Goal: Find specific page/section: Find specific page/section

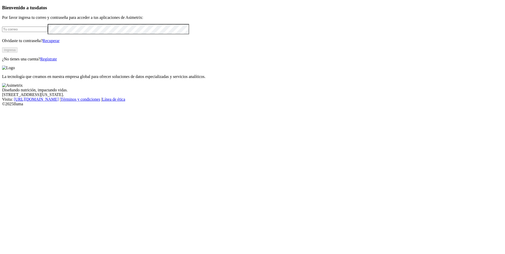
click at [48, 32] on input "email" at bounding box center [25, 29] width 46 height 5
type input "[PERSON_NAME][EMAIL_ADDRESS][PERSON_NAME][DOMAIN_NAME]"
click at [18, 53] on button "Ingresa" at bounding box center [9, 49] width 15 height 5
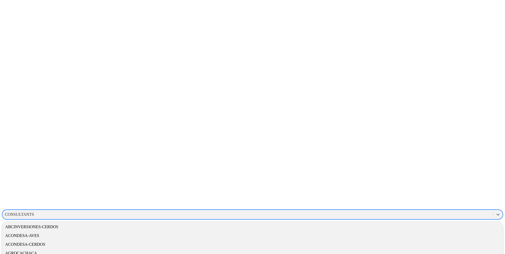
click at [34, 212] on div "CONSULTANTS" at bounding box center [19, 214] width 29 height 5
type input "ceb"
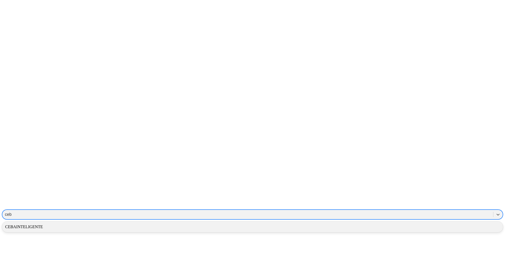
click at [418, 222] on div "CEBAINTELIGENTE" at bounding box center [252, 226] width 501 height 9
